Goal: Transaction & Acquisition: Obtain resource

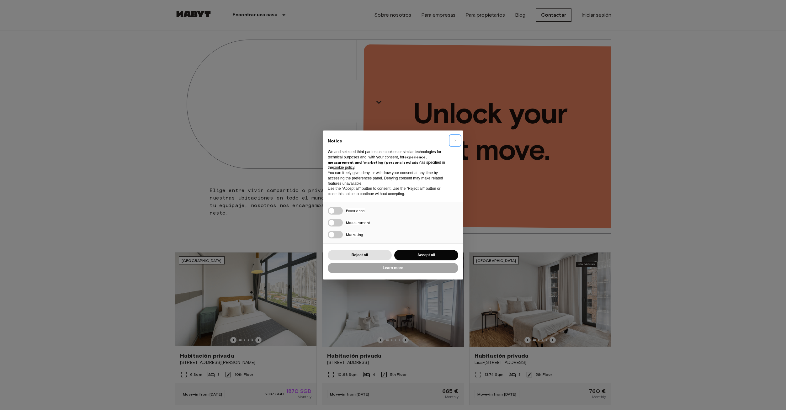
click at [454, 139] on span "×" at bounding box center [455, 141] width 2 height 8
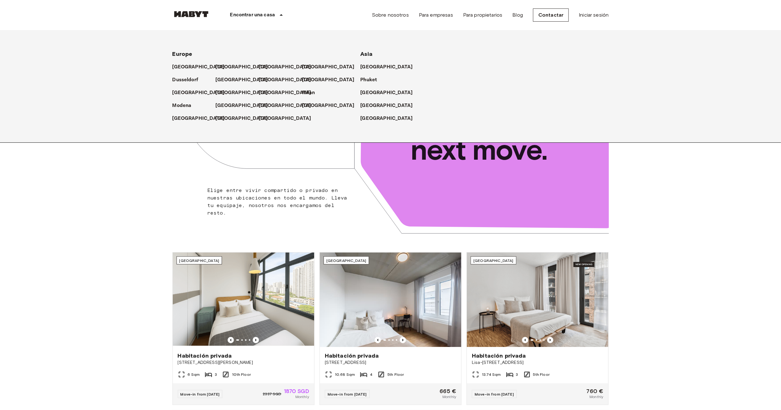
click at [274, 19] on p "Encontrar una casa" at bounding box center [252, 15] width 45 height 8
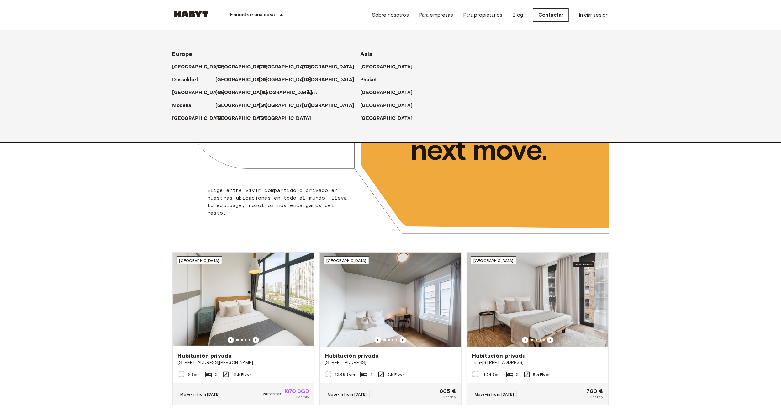
click at [268, 89] on p "[GEOGRAPHIC_DATA]" at bounding box center [286, 93] width 52 height 8
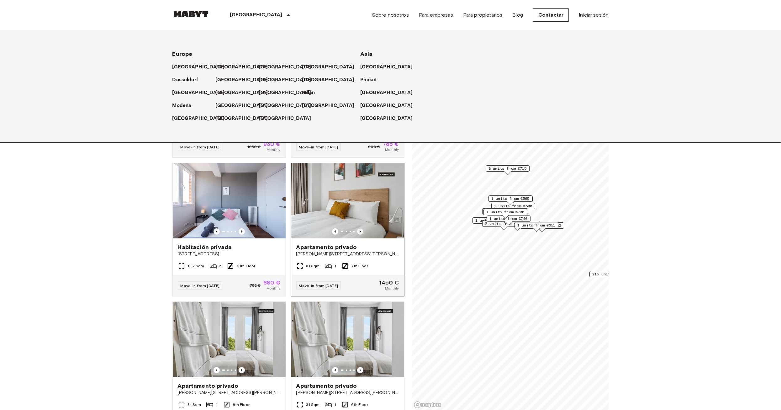
click at [358, 228] on icon "Previous image" at bounding box center [360, 231] width 6 height 6
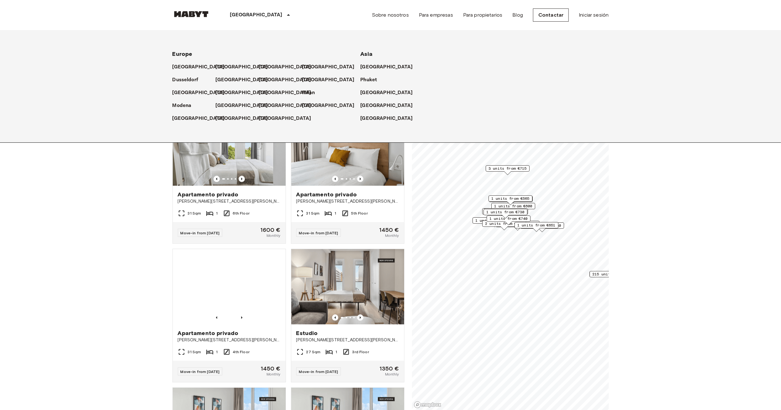
scroll to position [1752, 0]
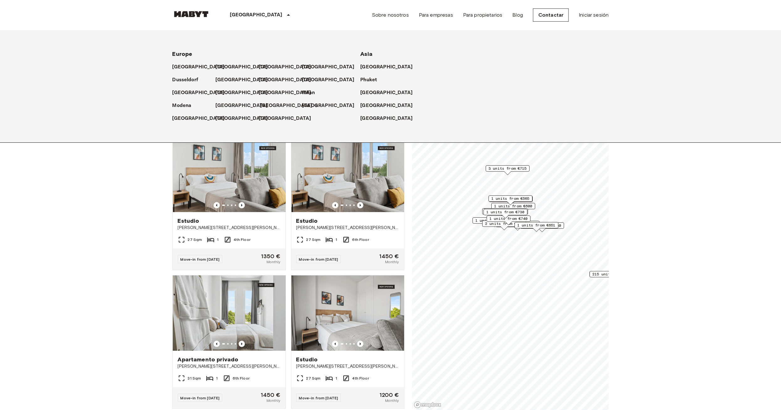
click at [267, 106] on p "[GEOGRAPHIC_DATA]" at bounding box center [286, 106] width 52 height 8
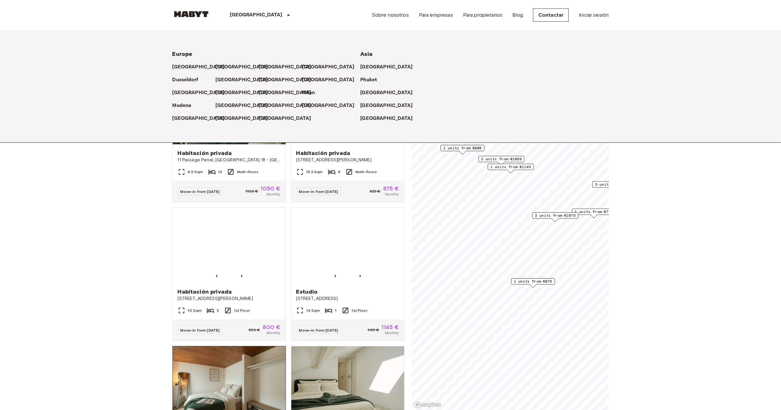
scroll to position [63, 0]
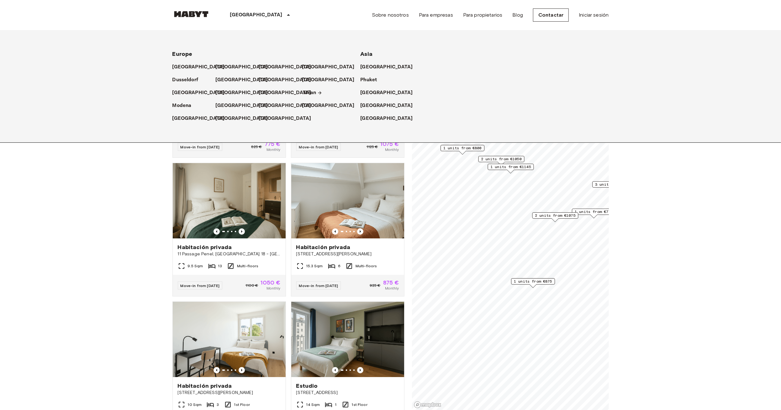
click at [309, 93] on p "Milan" at bounding box center [310, 93] width 13 height 8
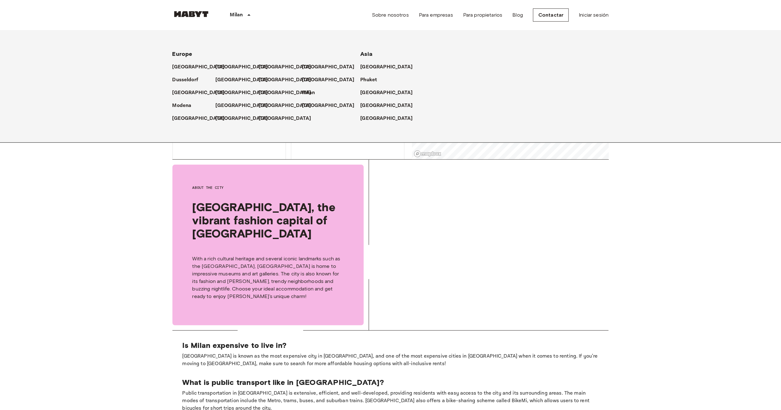
scroll to position [125, 0]
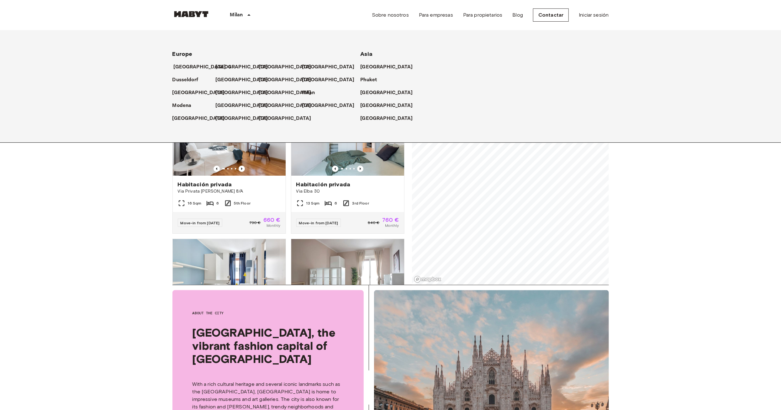
click at [193, 67] on p "[GEOGRAPHIC_DATA]" at bounding box center [200, 67] width 52 height 8
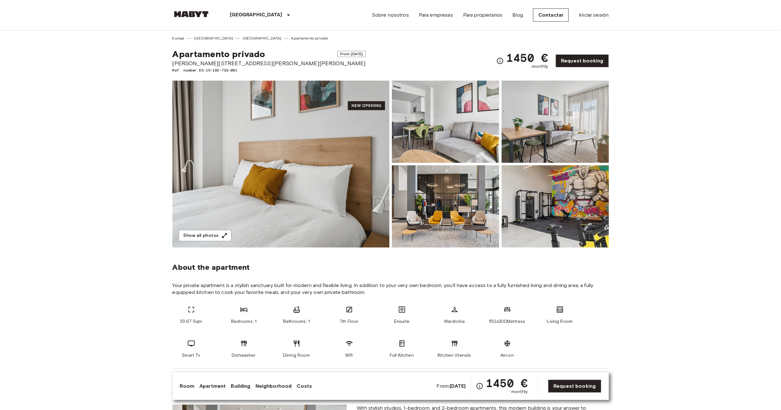
click at [309, 137] on img at bounding box center [280, 164] width 217 height 167
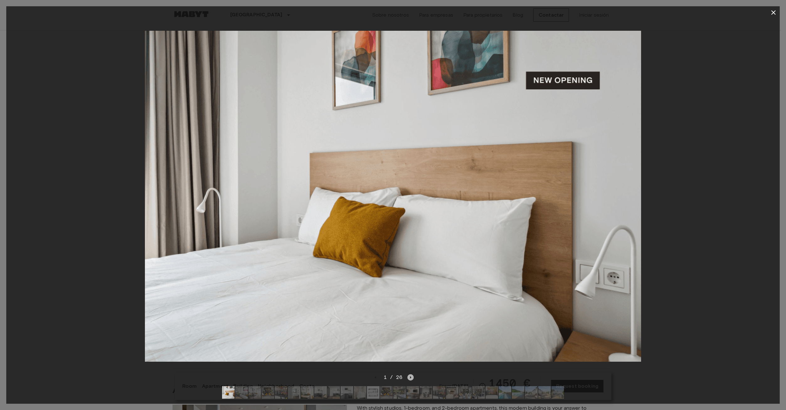
click at [412, 374] on icon "Next image" at bounding box center [410, 377] width 6 height 6
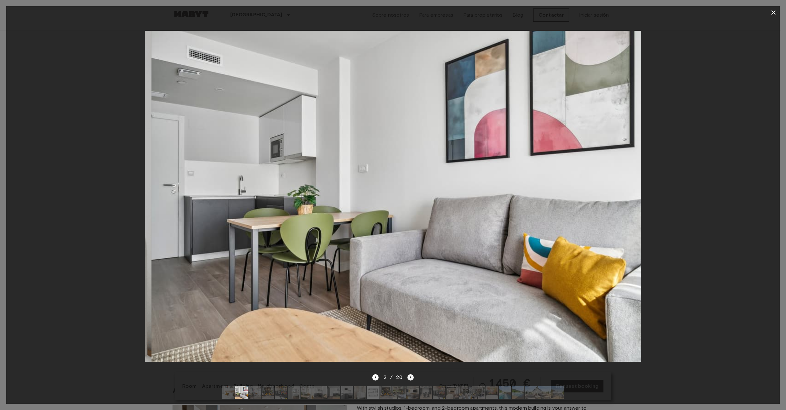
click at [412, 374] on icon "Next image" at bounding box center [410, 377] width 6 height 6
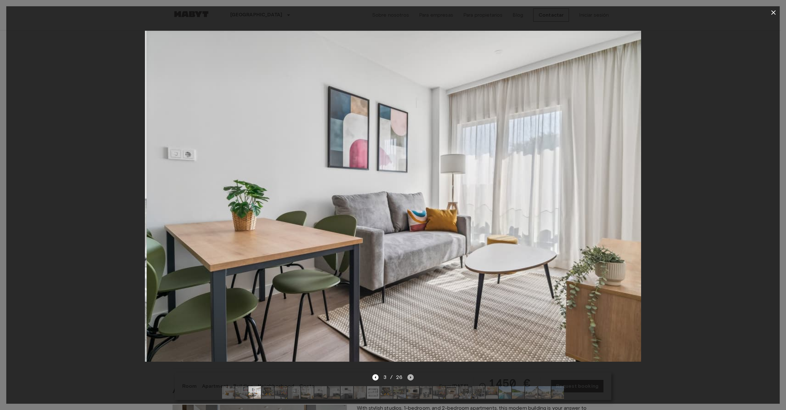
click at [412, 374] on icon "Next image" at bounding box center [410, 377] width 6 height 6
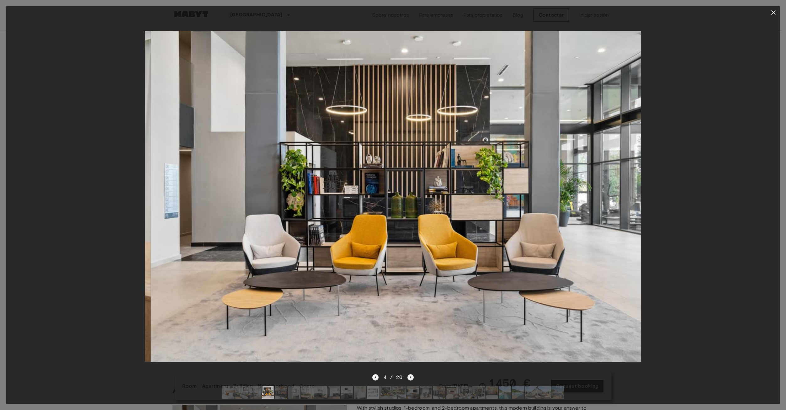
click at [412, 374] on icon "Next image" at bounding box center [410, 377] width 6 height 6
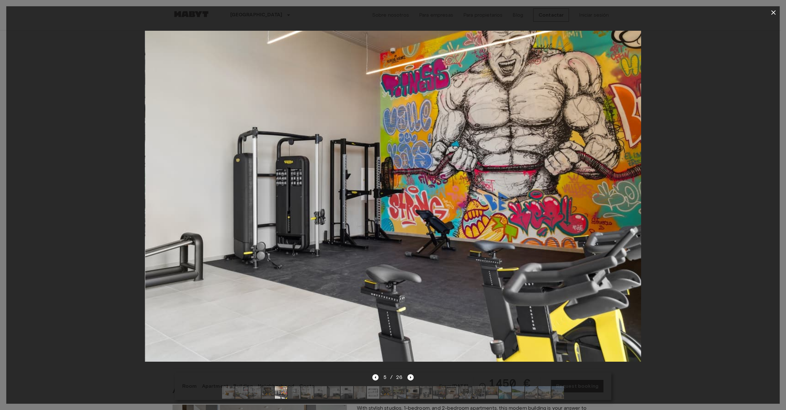
click at [774, 12] on icon "button" at bounding box center [774, 13] width 8 height 8
